Goal: Check status: Check status

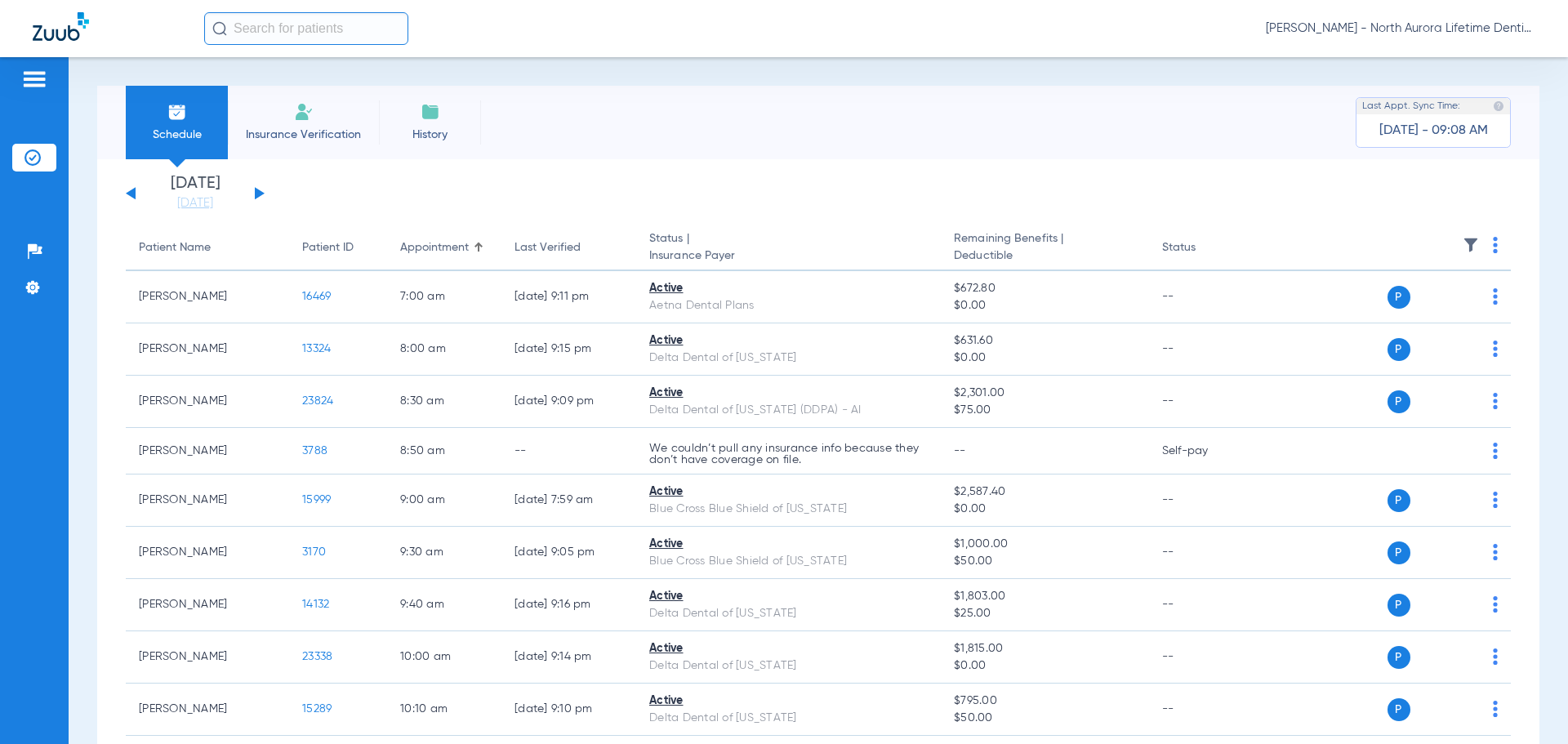
click at [256, 193] on button at bounding box center [259, 194] width 10 height 12
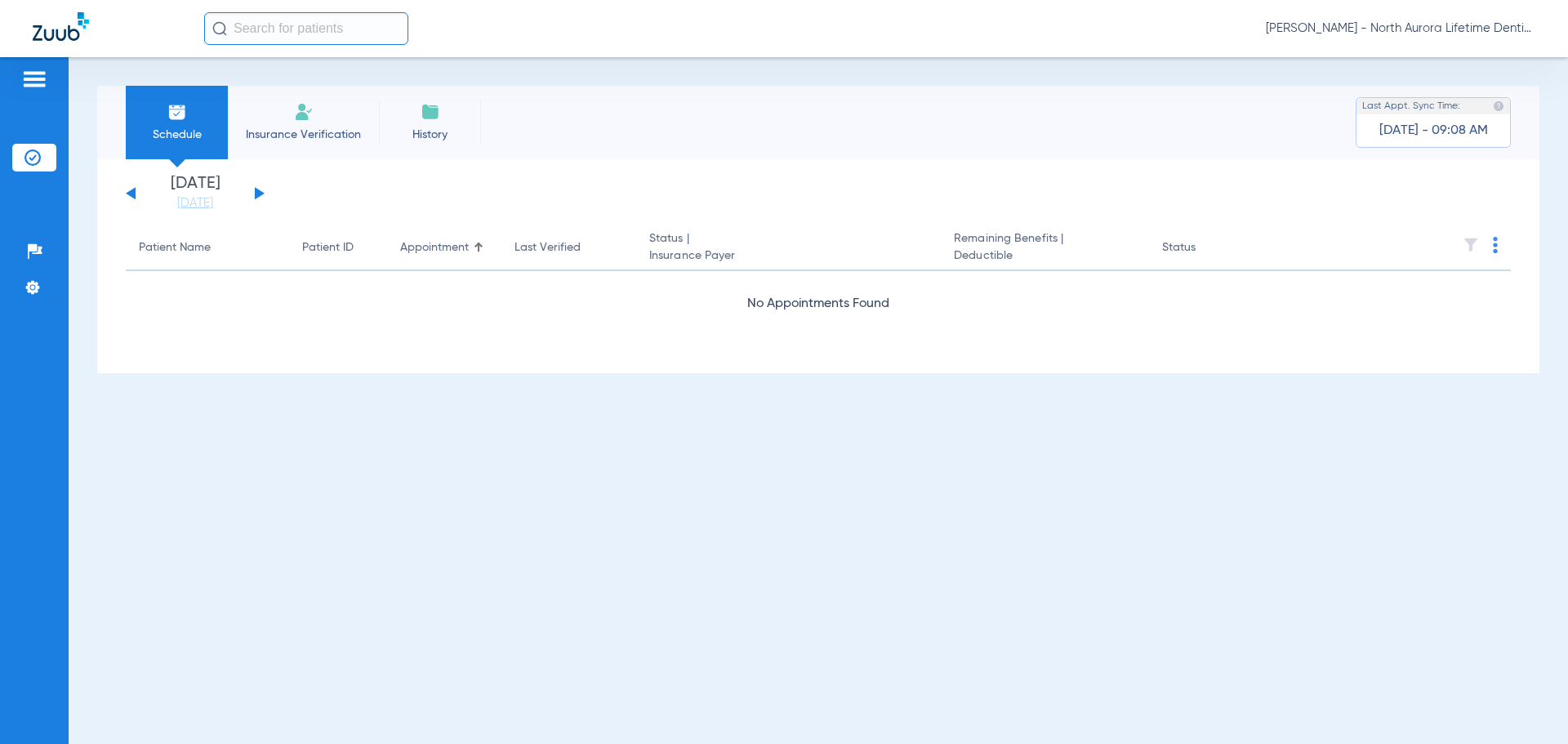
click at [256, 193] on button at bounding box center [259, 194] width 10 height 12
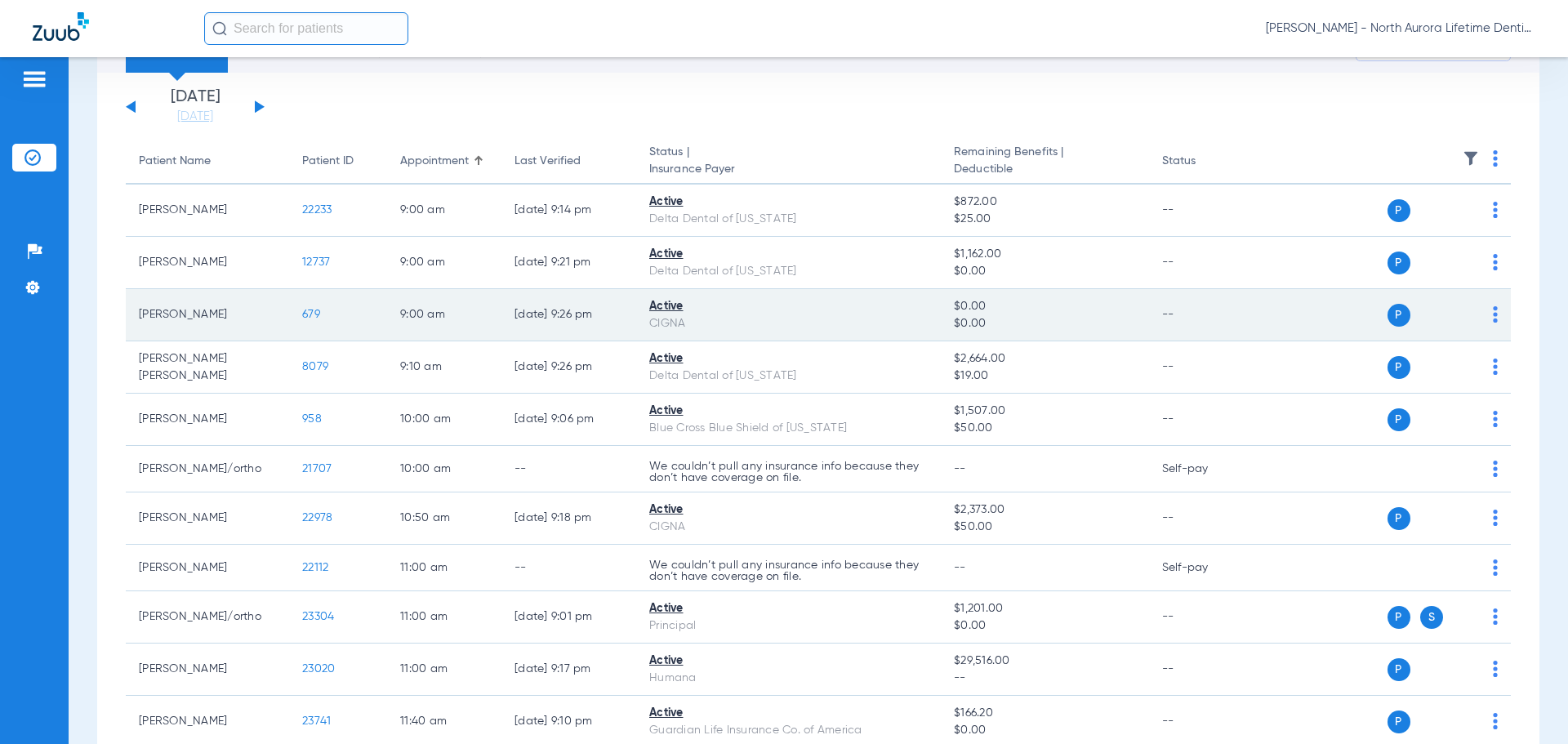
scroll to position [82, 0]
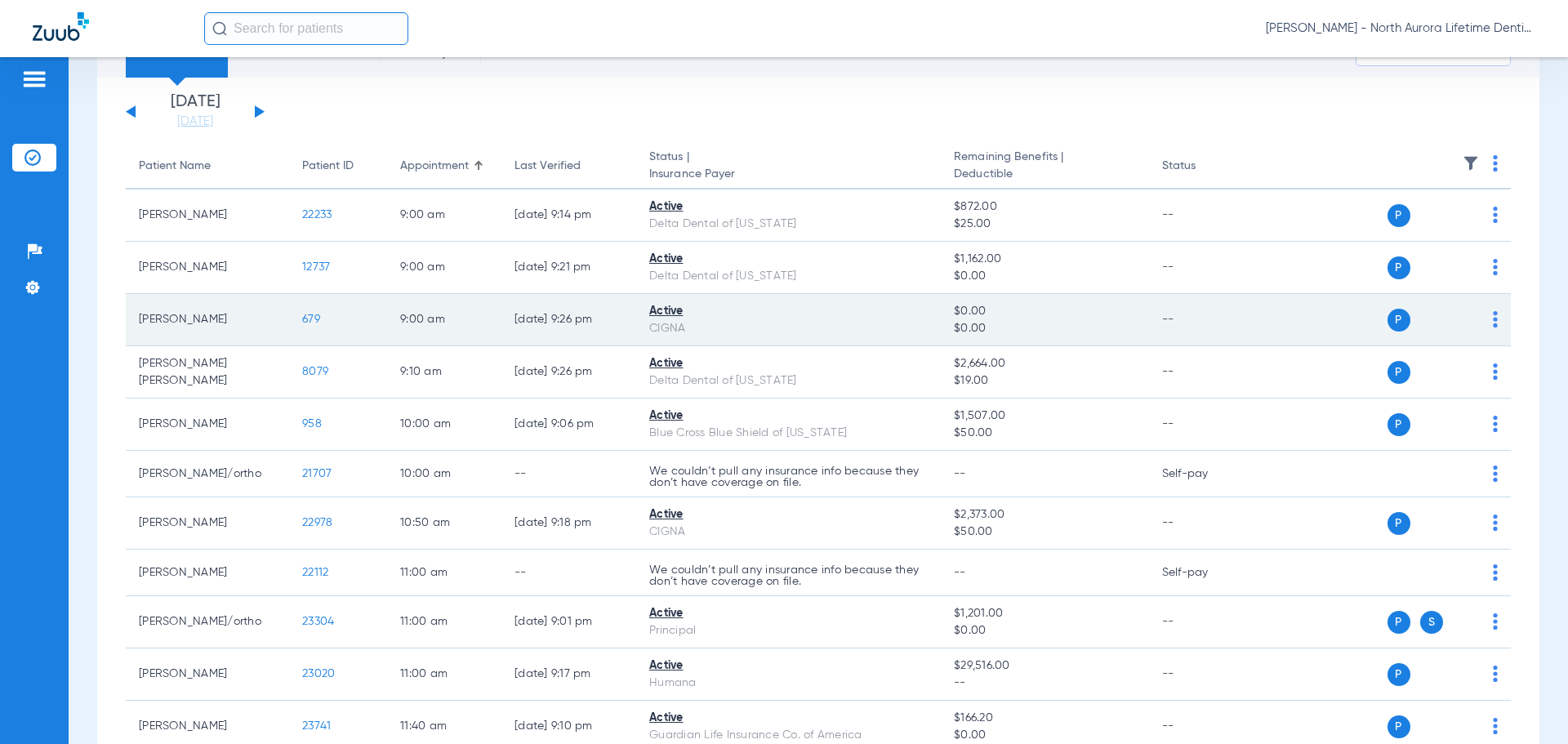
click at [308, 319] on span "679" at bounding box center [311, 319] width 18 height 12
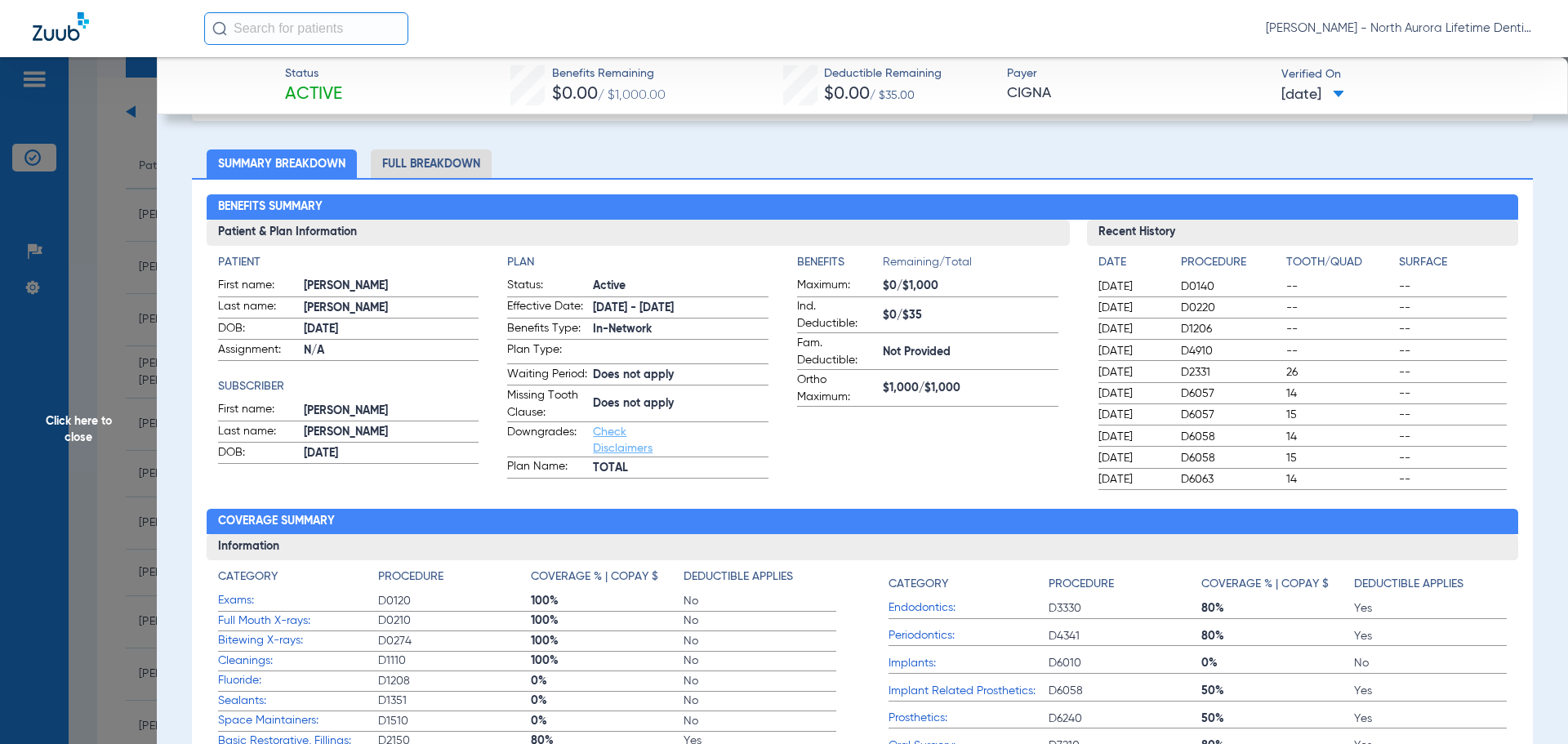
scroll to position [163, 0]
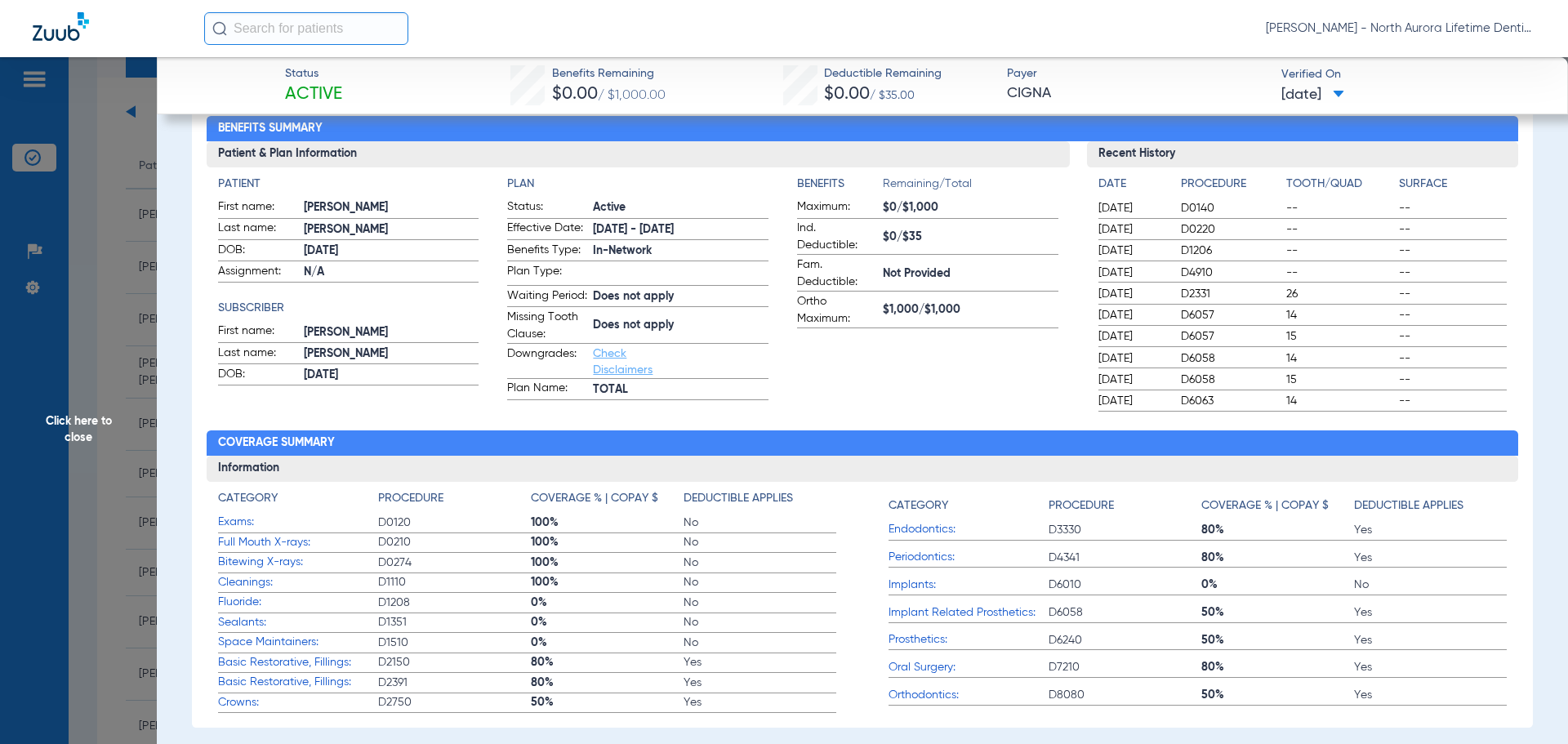
click at [91, 146] on span "Click here to close" at bounding box center [78, 429] width 157 height 744
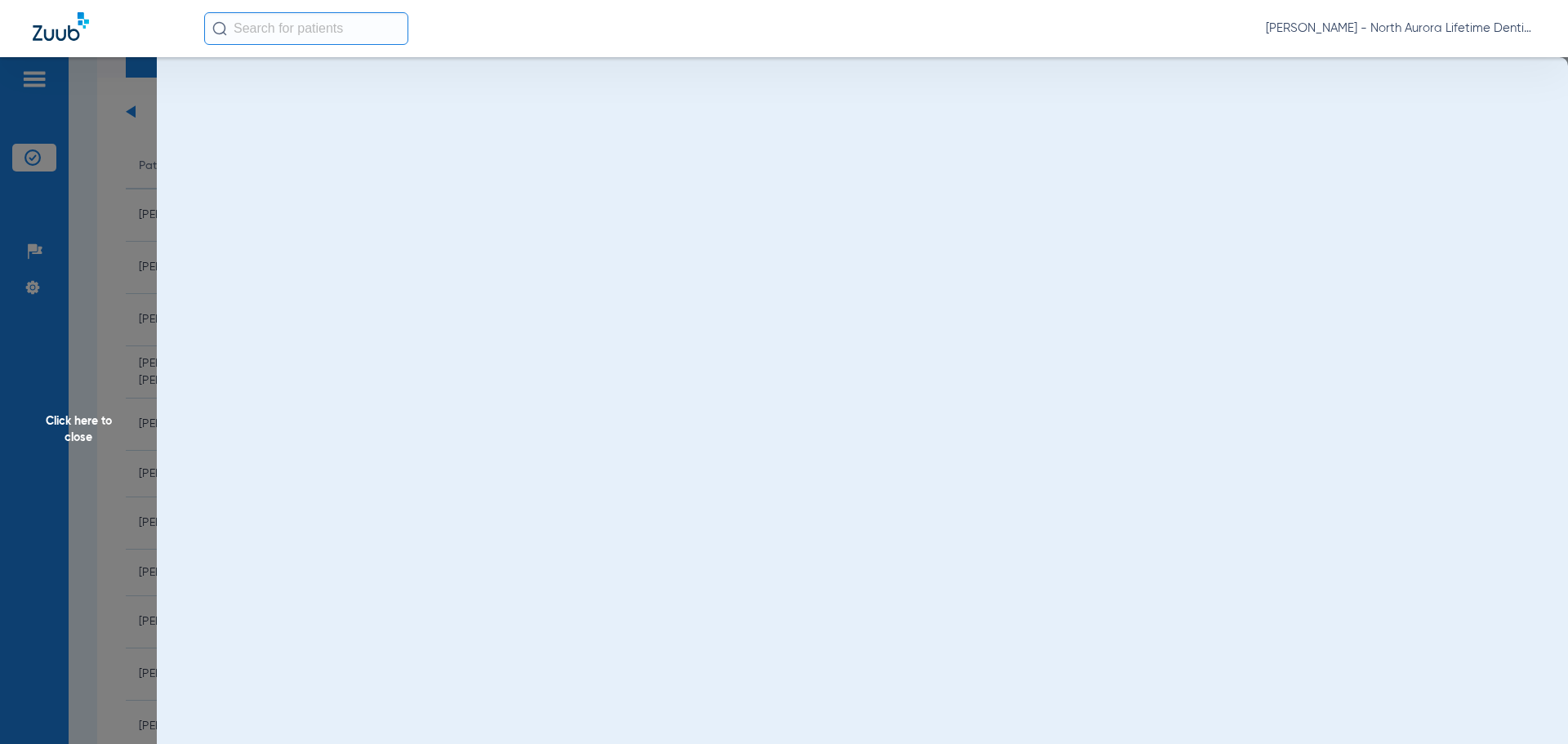
scroll to position [0, 0]
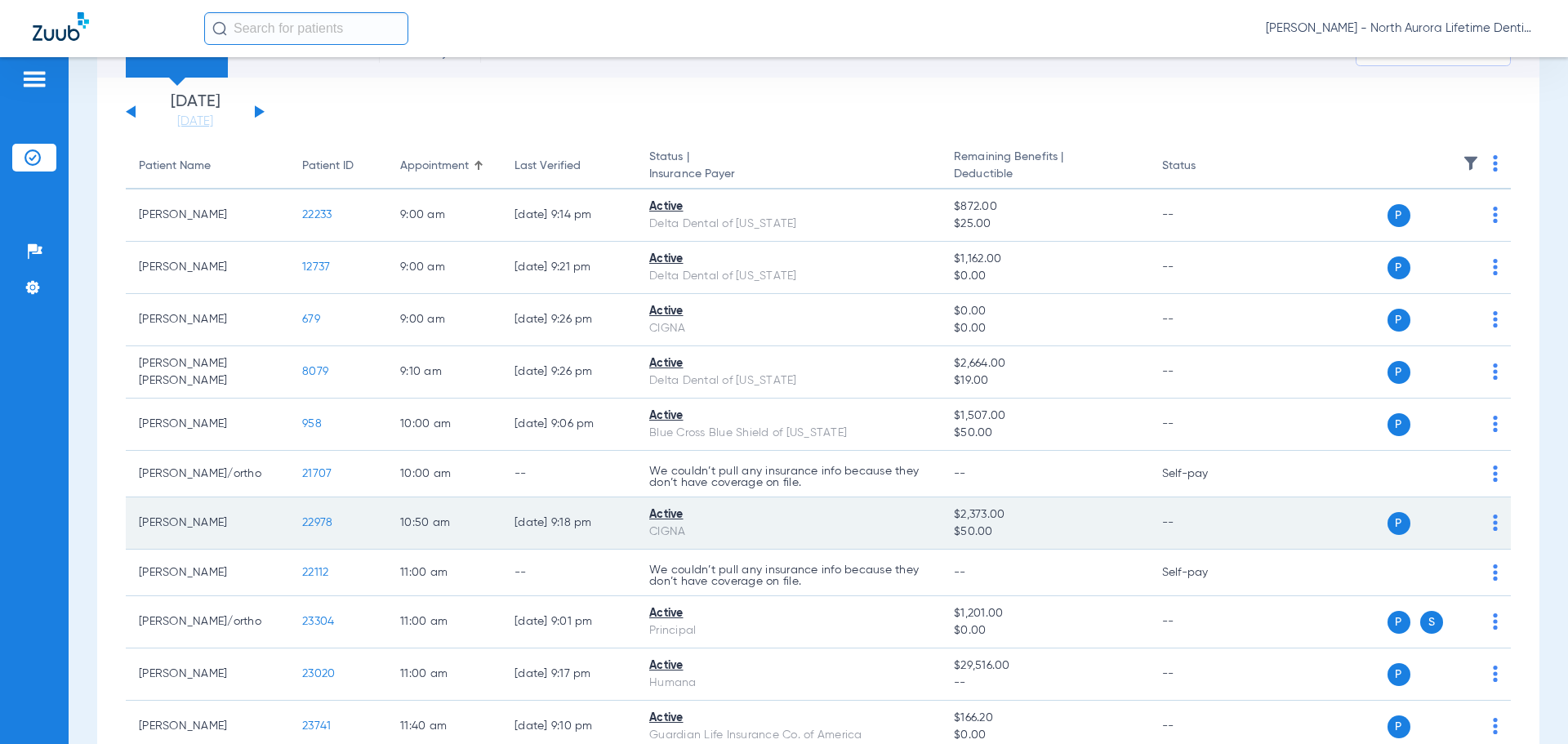
click at [327, 523] on span "22978" at bounding box center [318, 523] width 30 height 12
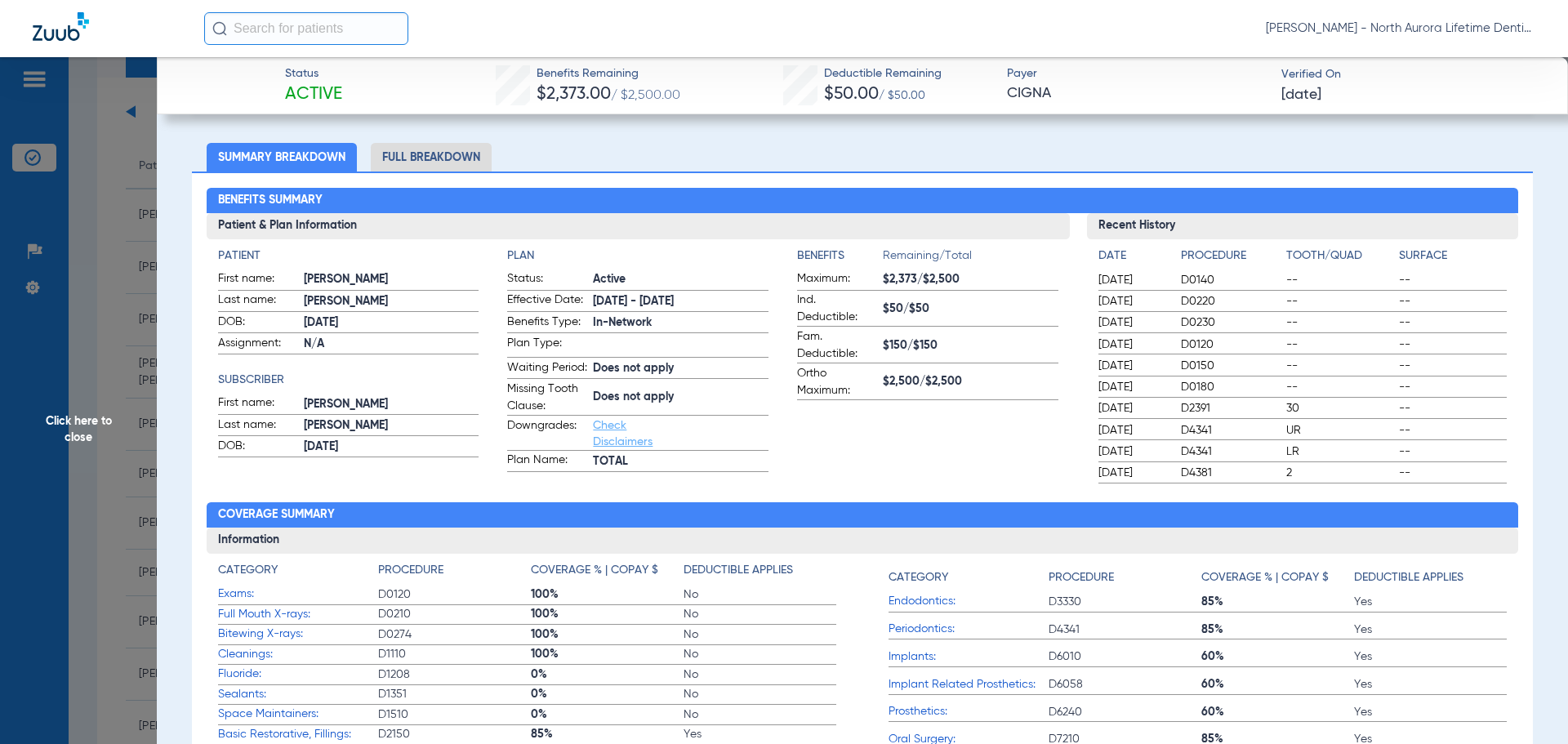
scroll to position [163, 0]
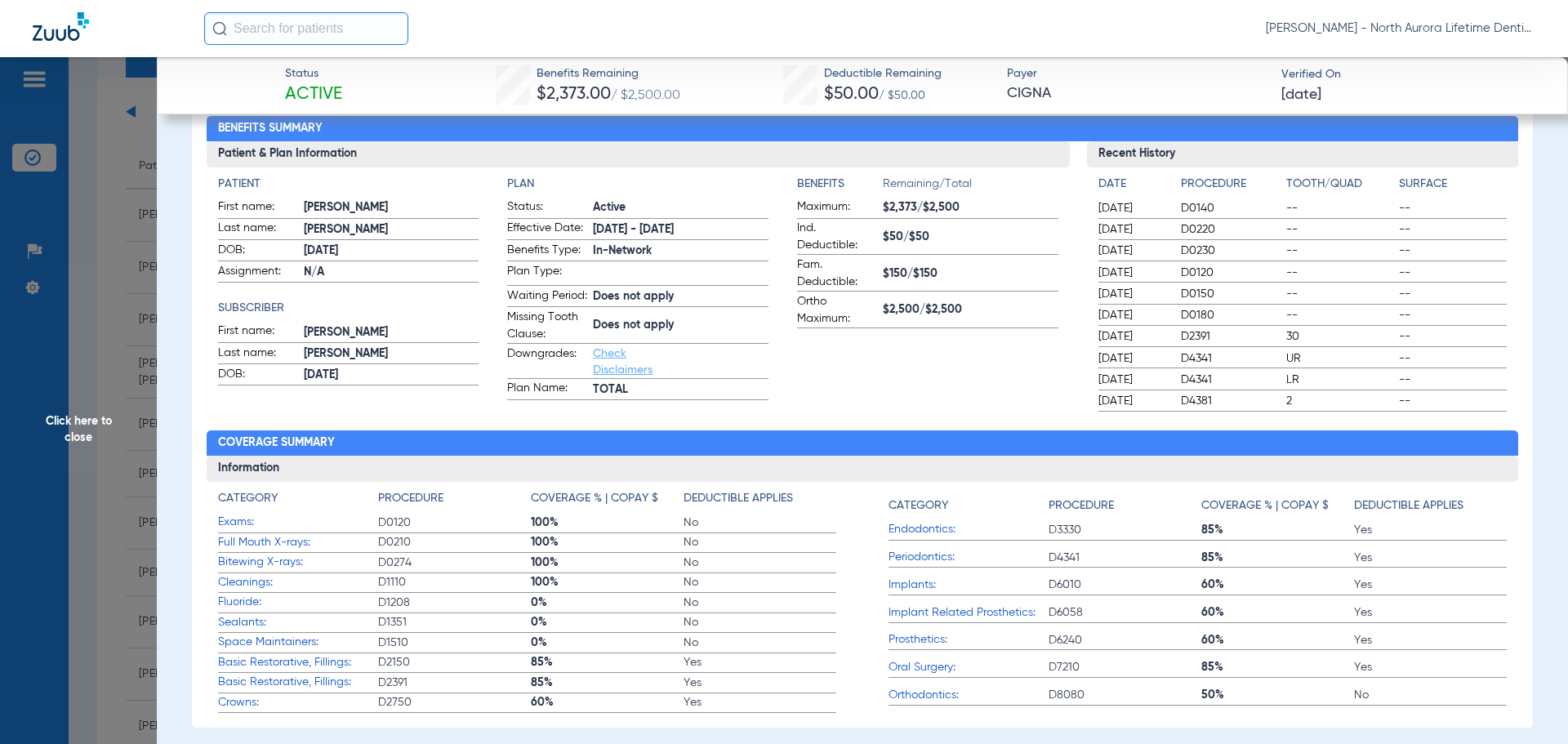
click at [416, 197] on div "Patient First name: [PERSON_NAME] Last name: [PERSON_NAME] DOB: [DEMOGRAPHIC_DA…" at bounding box center [349, 288] width 261 height 225
click at [83, 433] on span "Click here to close" at bounding box center [78, 429] width 157 height 744
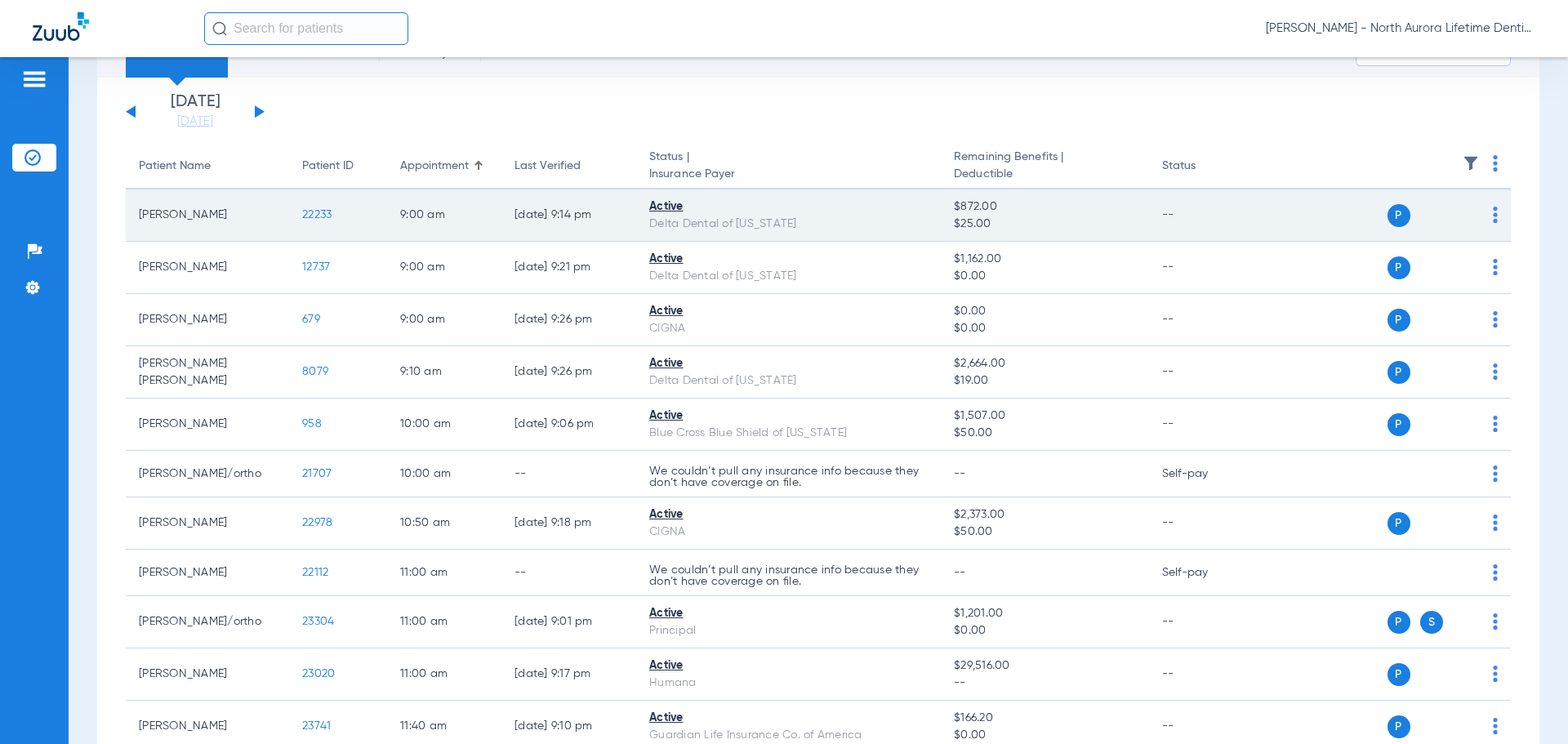
click at [317, 211] on span "22233" at bounding box center [317, 215] width 29 height 12
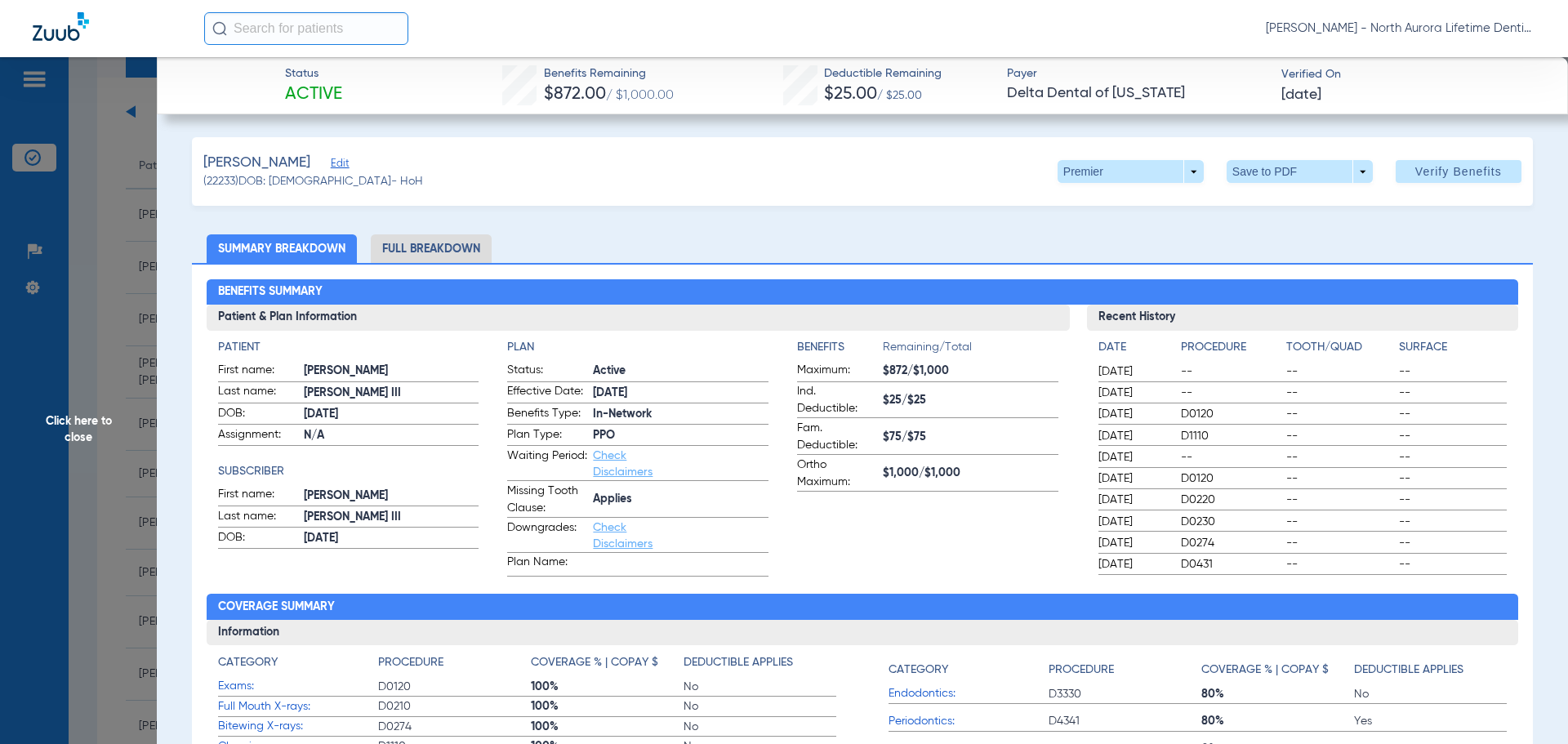
click at [412, 244] on li "Full Breakdown" at bounding box center [431, 249] width 121 height 28
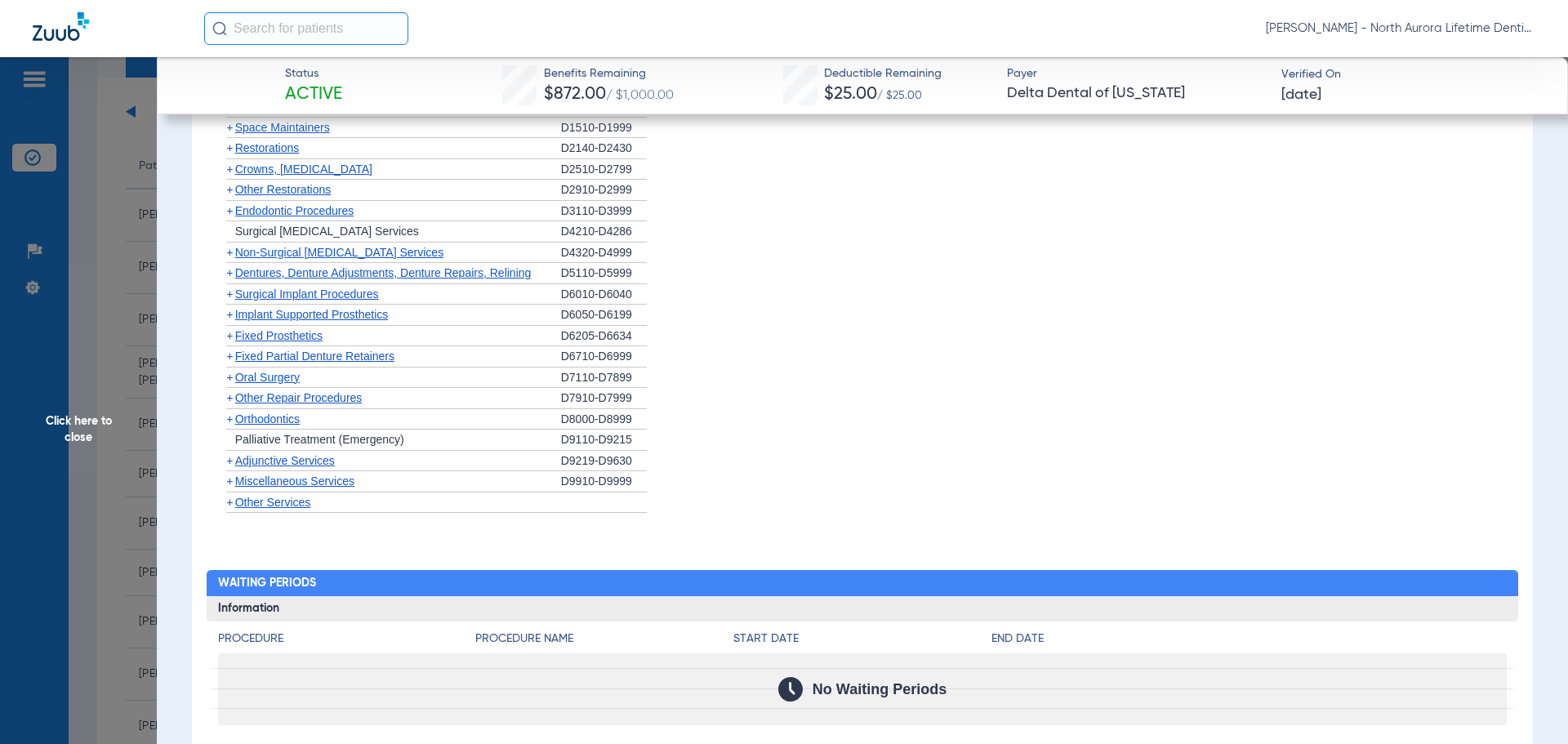
scroll to position [1476, 0]
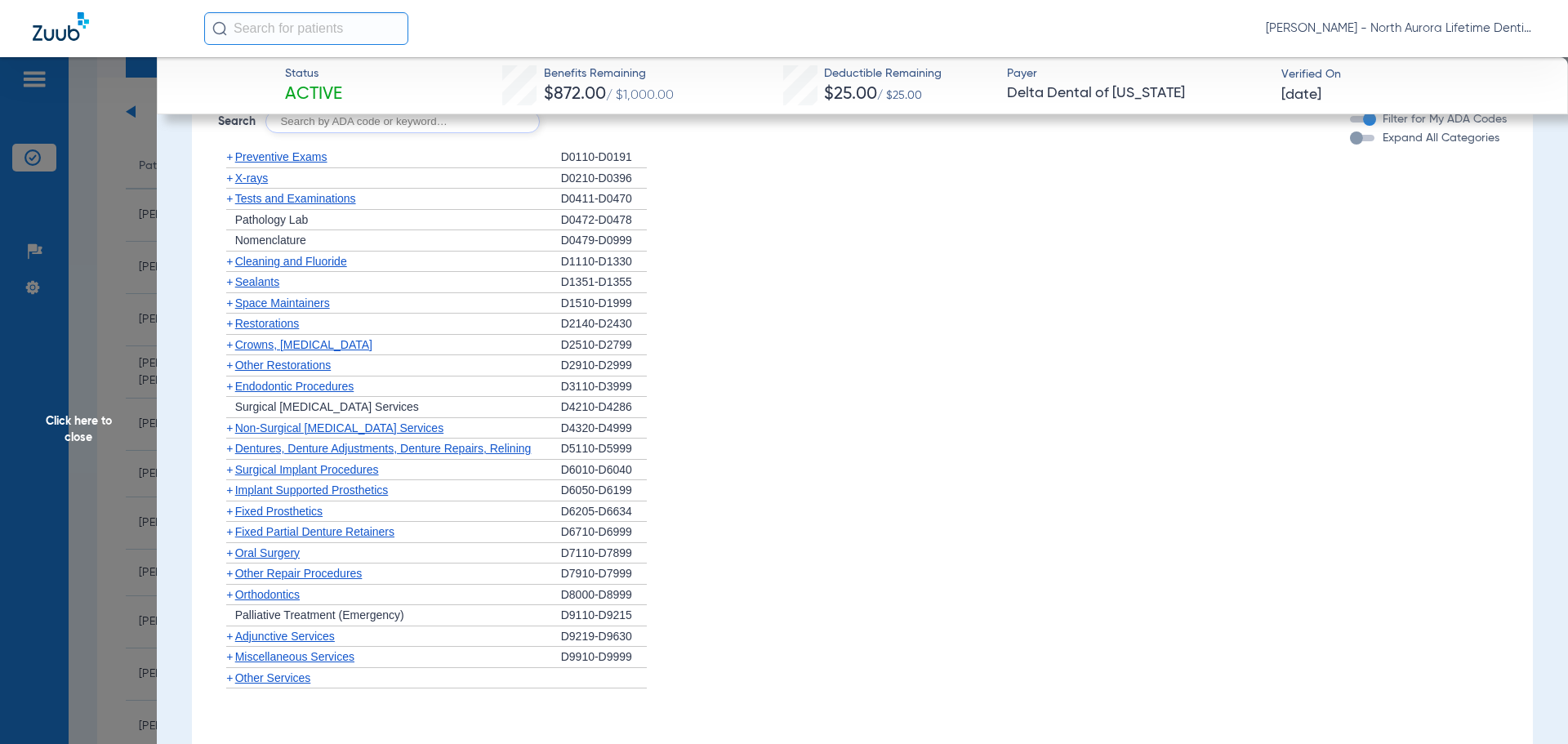
click at [268, 681] on span "Other Services" at bounding box center [273, 677] width 76 height 13
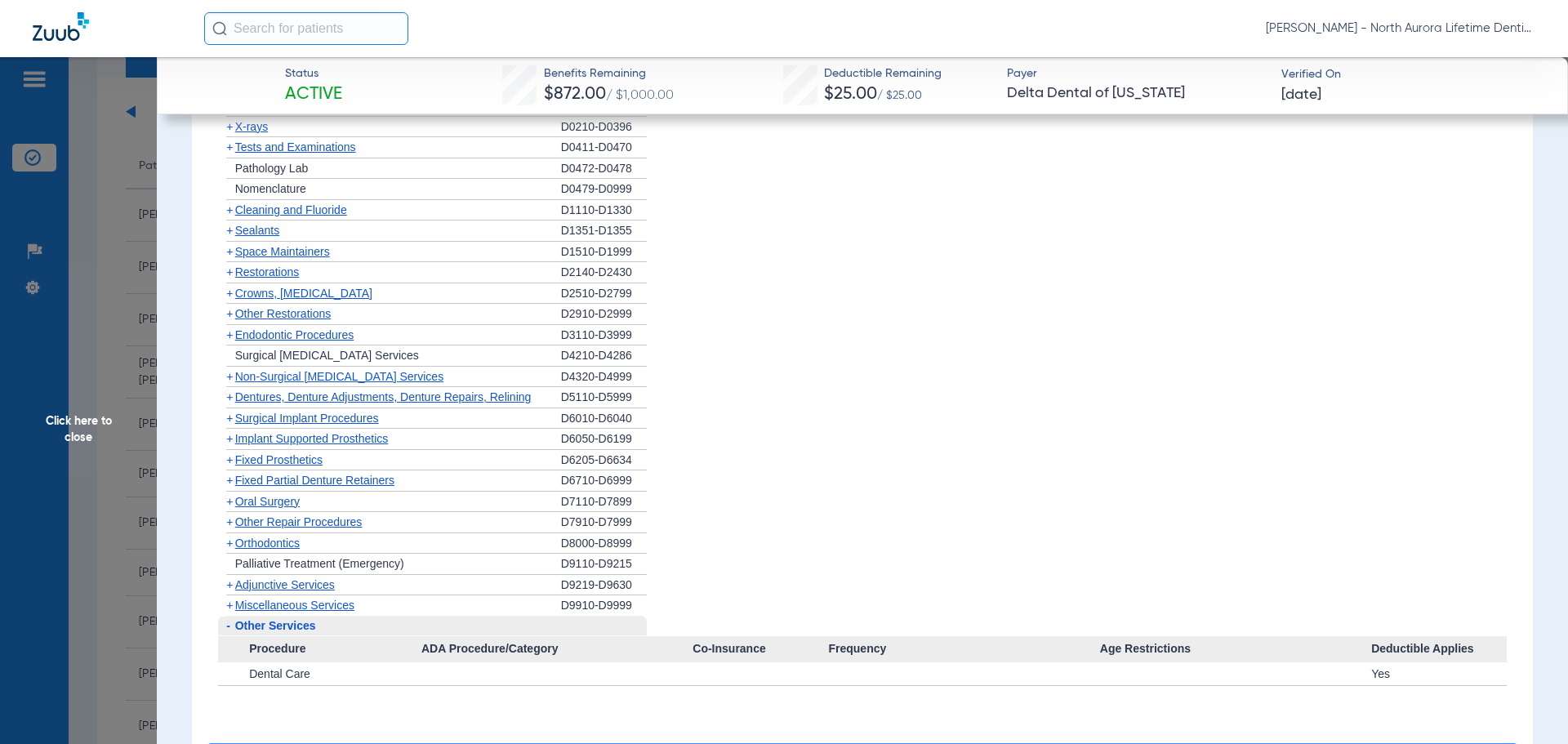
scroll to position [1524, 0]
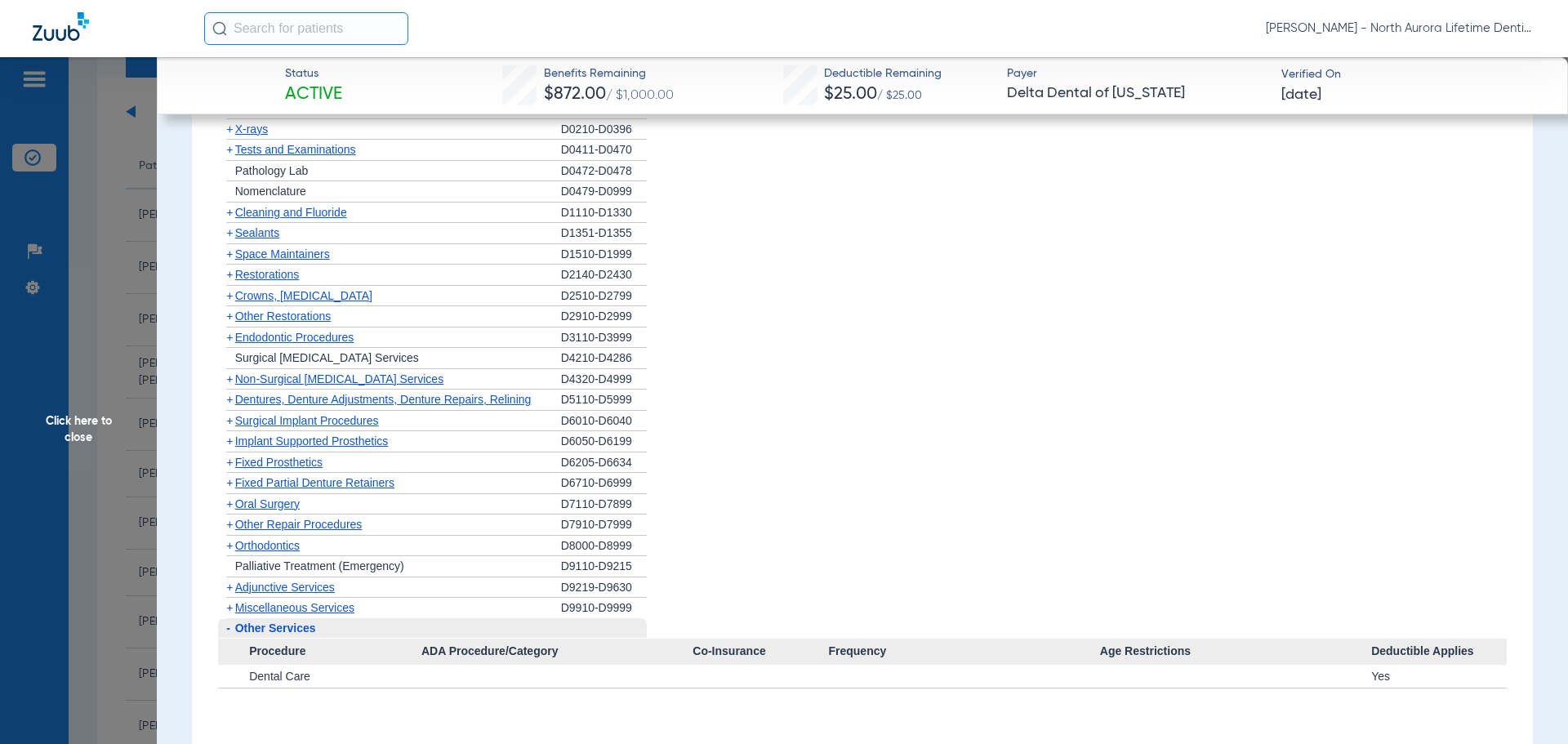
click at [279, 422] on span "Surgical Implant Procedures" at bounding box center [307, 421] width 144 height 13
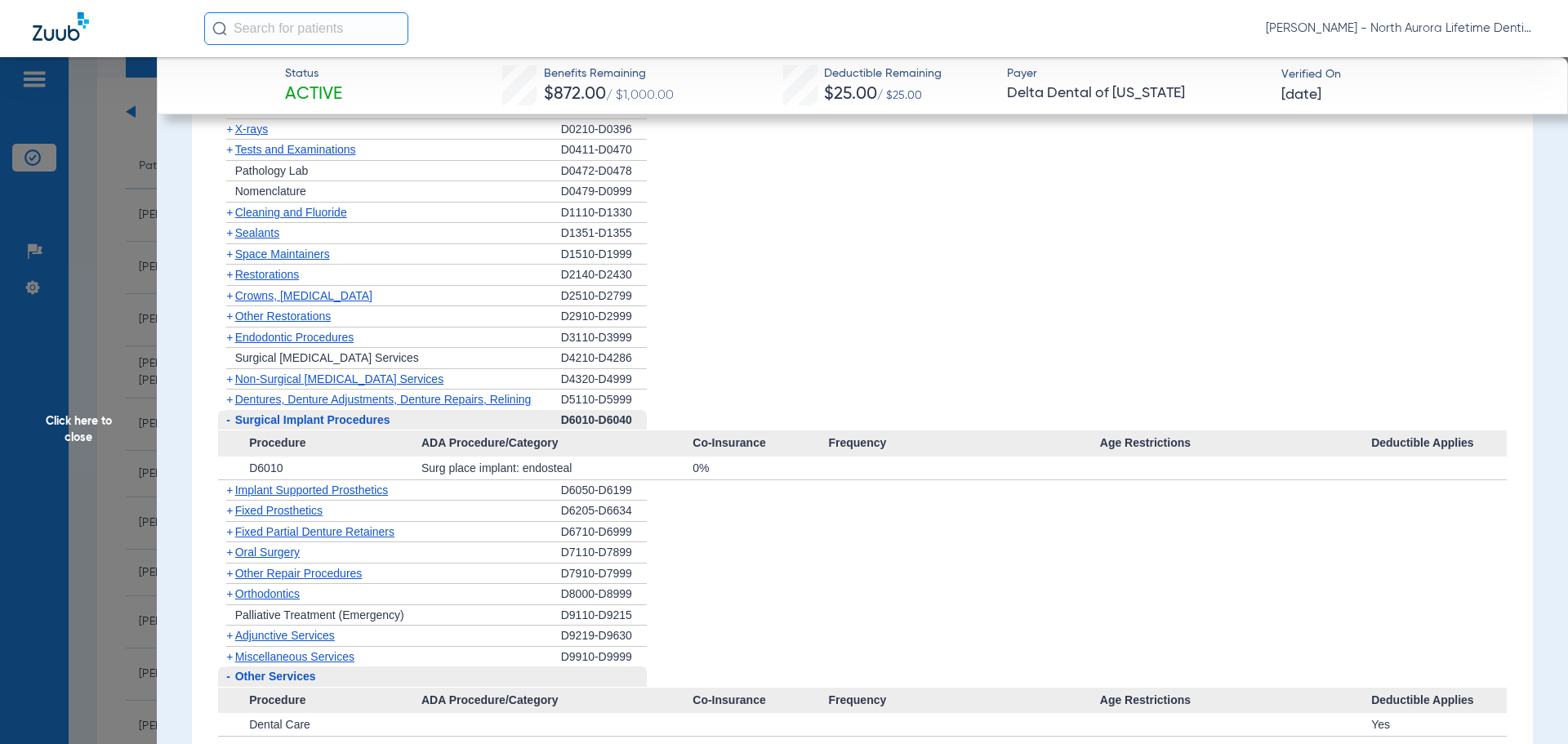
click at [273, 400] on span "Dentures, Denture Adjustments, Denture Repairs, Relining" at bounding box center [383, 400] width 296 height 13
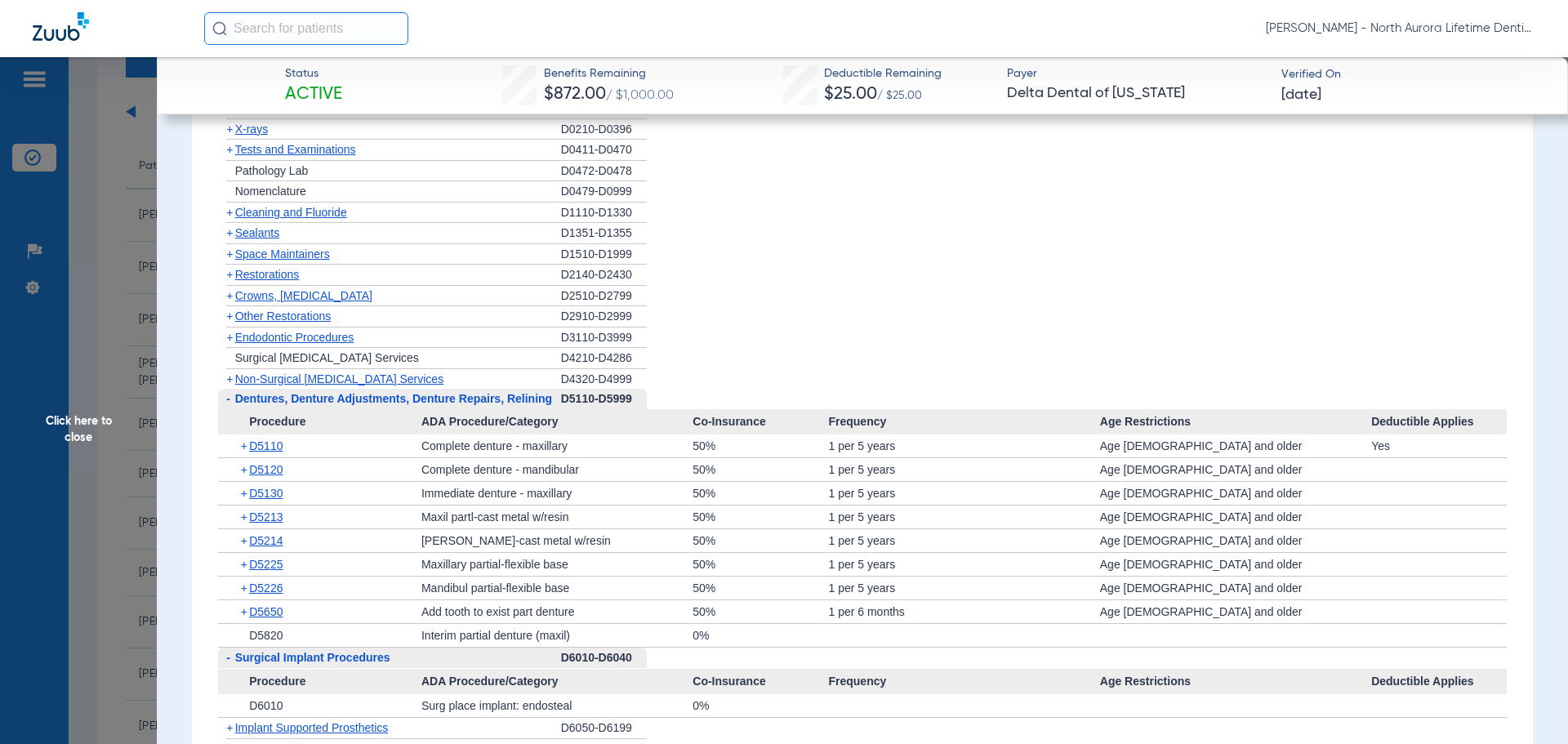
click at [282, 297] on span "Crowns, [MEDICAL_DATA]" at bounding box center [303, 296] width 138 height 13
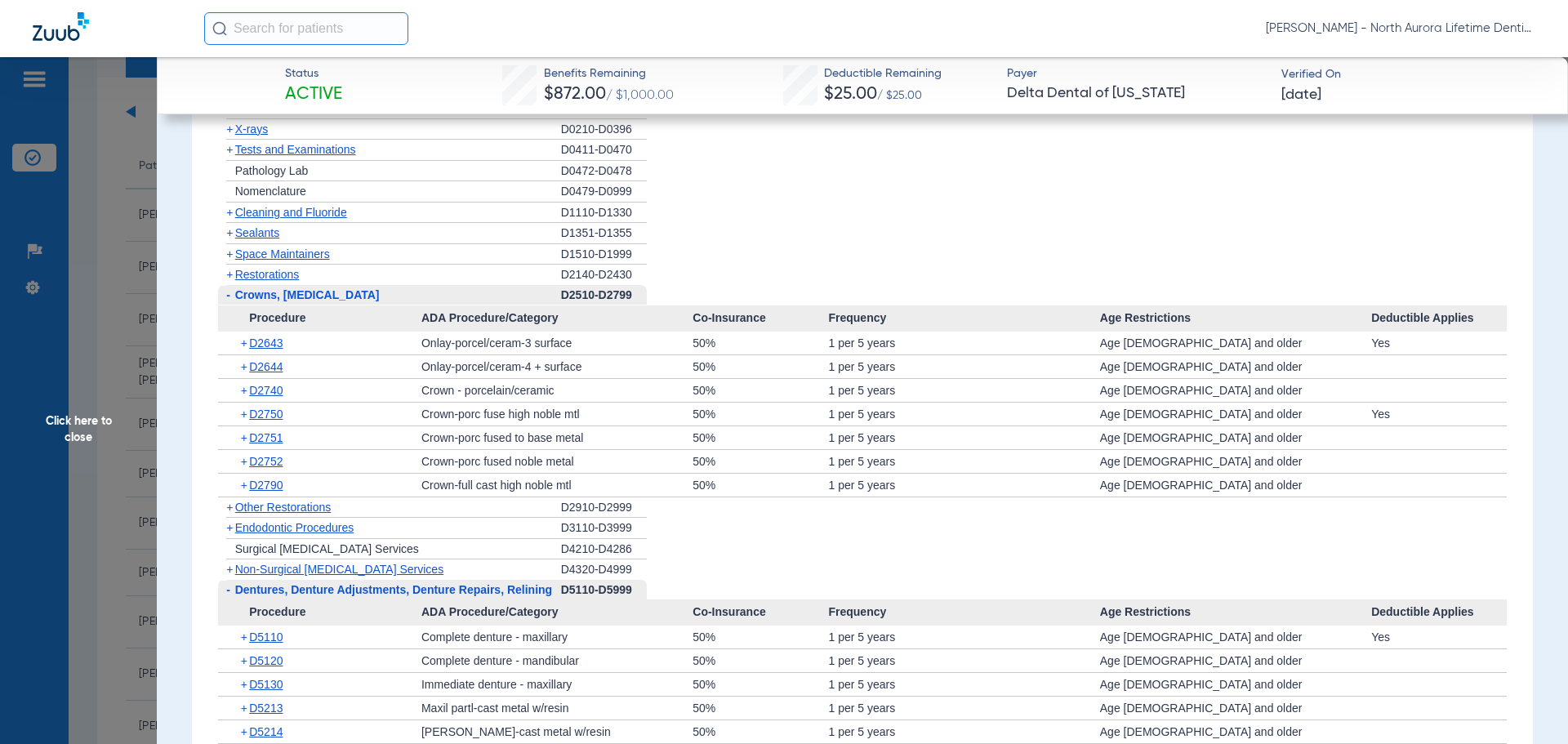
click at [267, 274] on span "Restorations" at bounding box center [267, 274] width 65 height 13
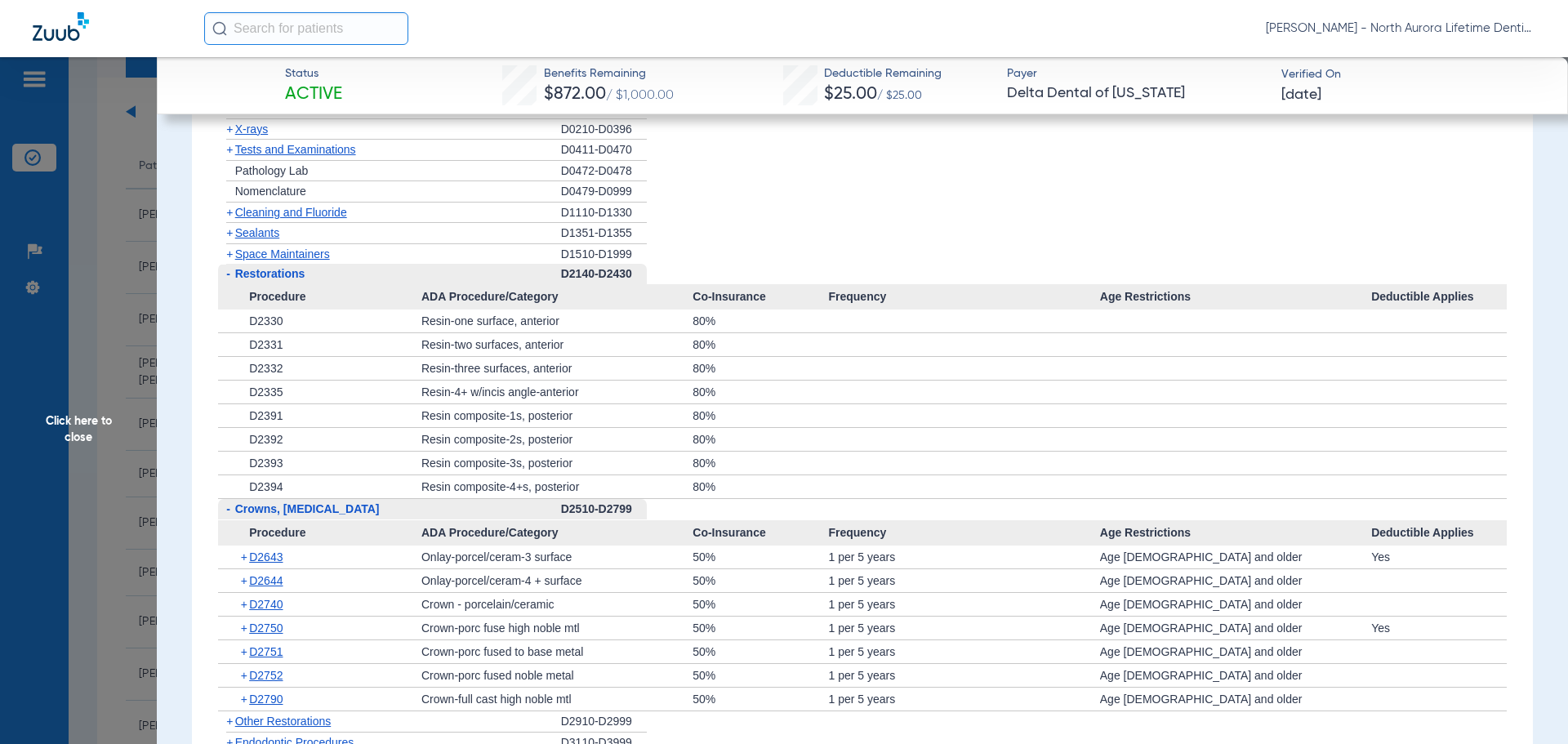
click at [74, 420] on span "Click here to close" at bounding box center [78, 429] width 157 height 744
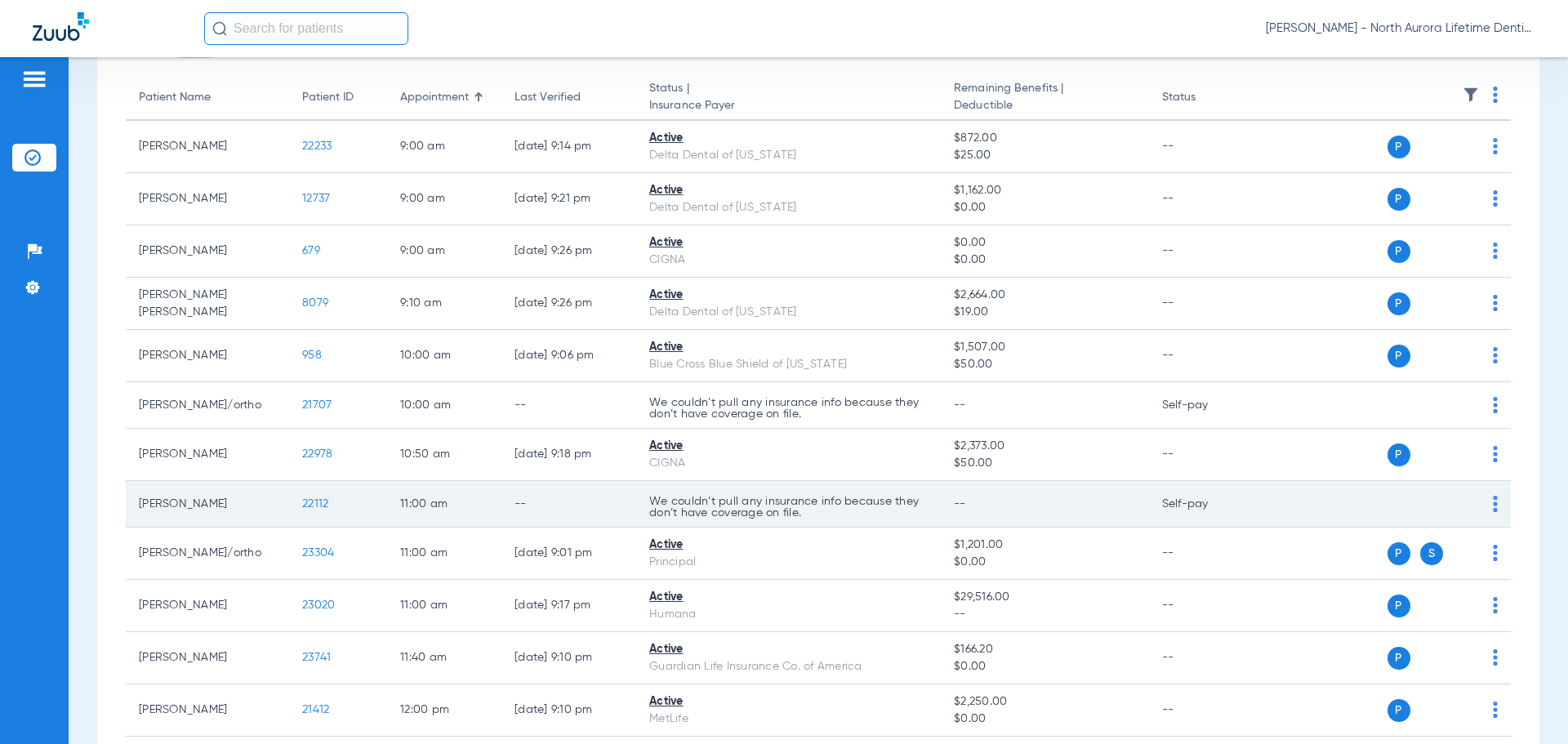
scroll to position [245, 0]
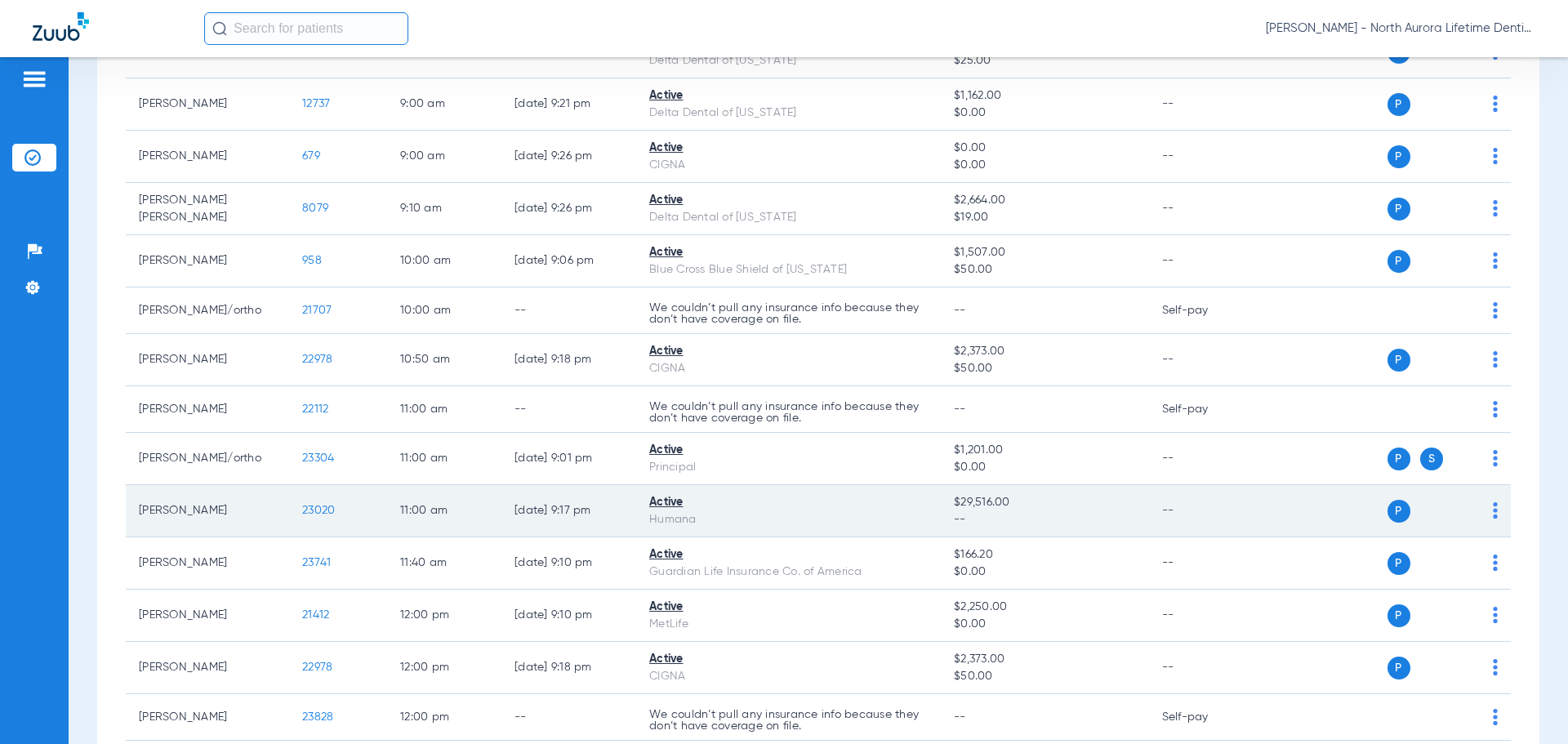
click at [322, 511] on span "23020" at bounding box center [319, 511] width 33 height 12
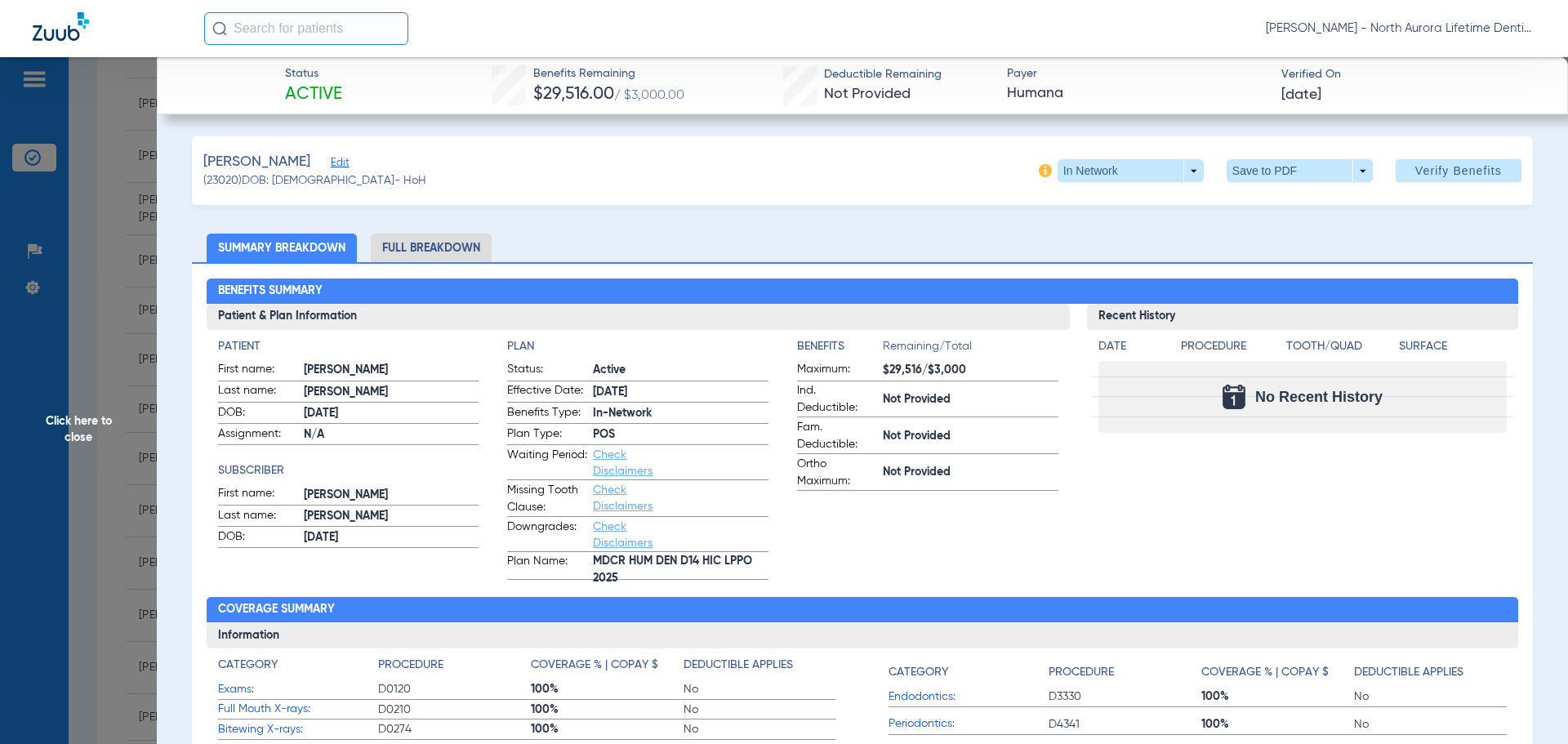
scroll to position [0, 0]
click at [429, 249] on li "Full Breakdown" at bounding box center [431, 249] width 121 height 28
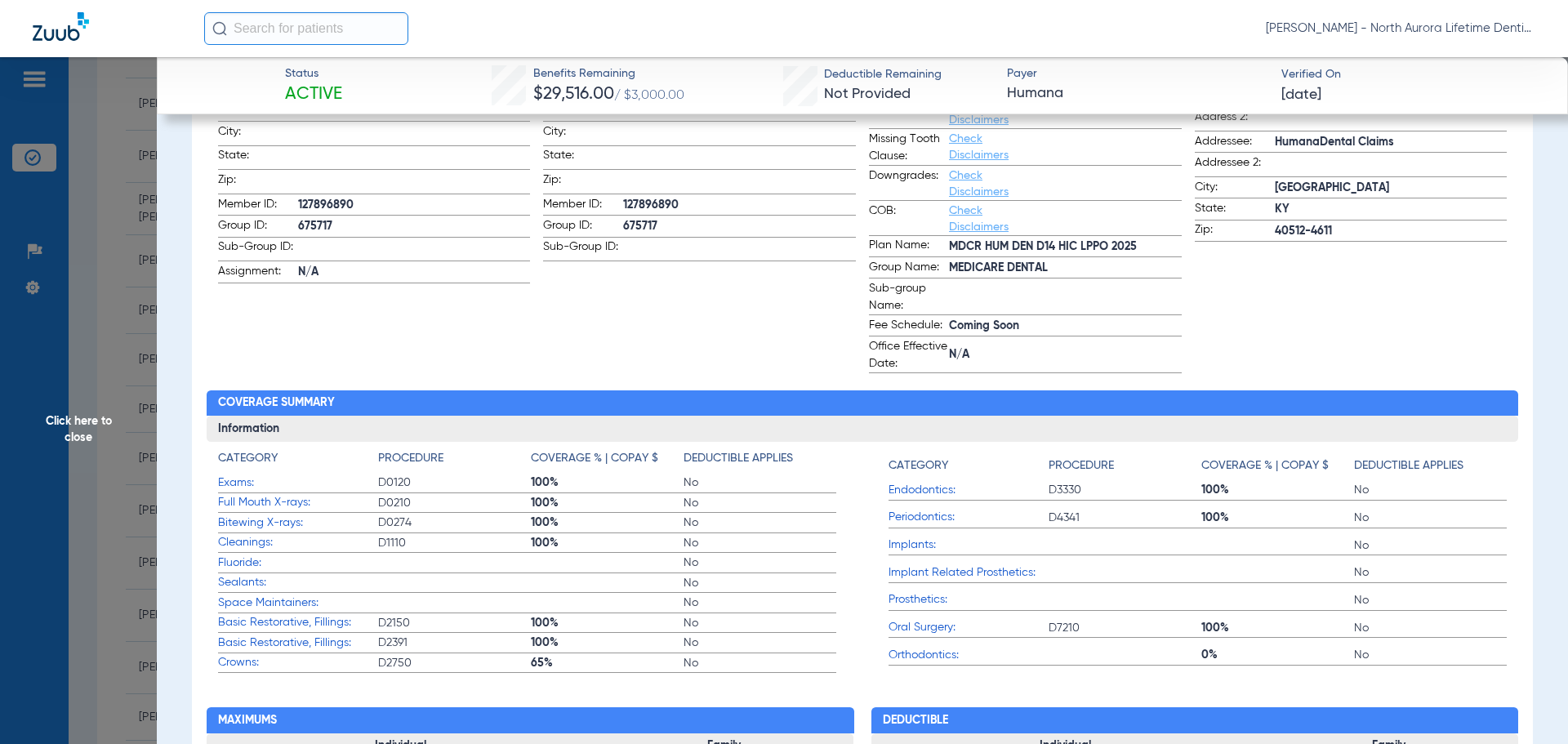
scroll to position [490, 0]
